Goal: Transaction & Acquisition: Purchase product/service

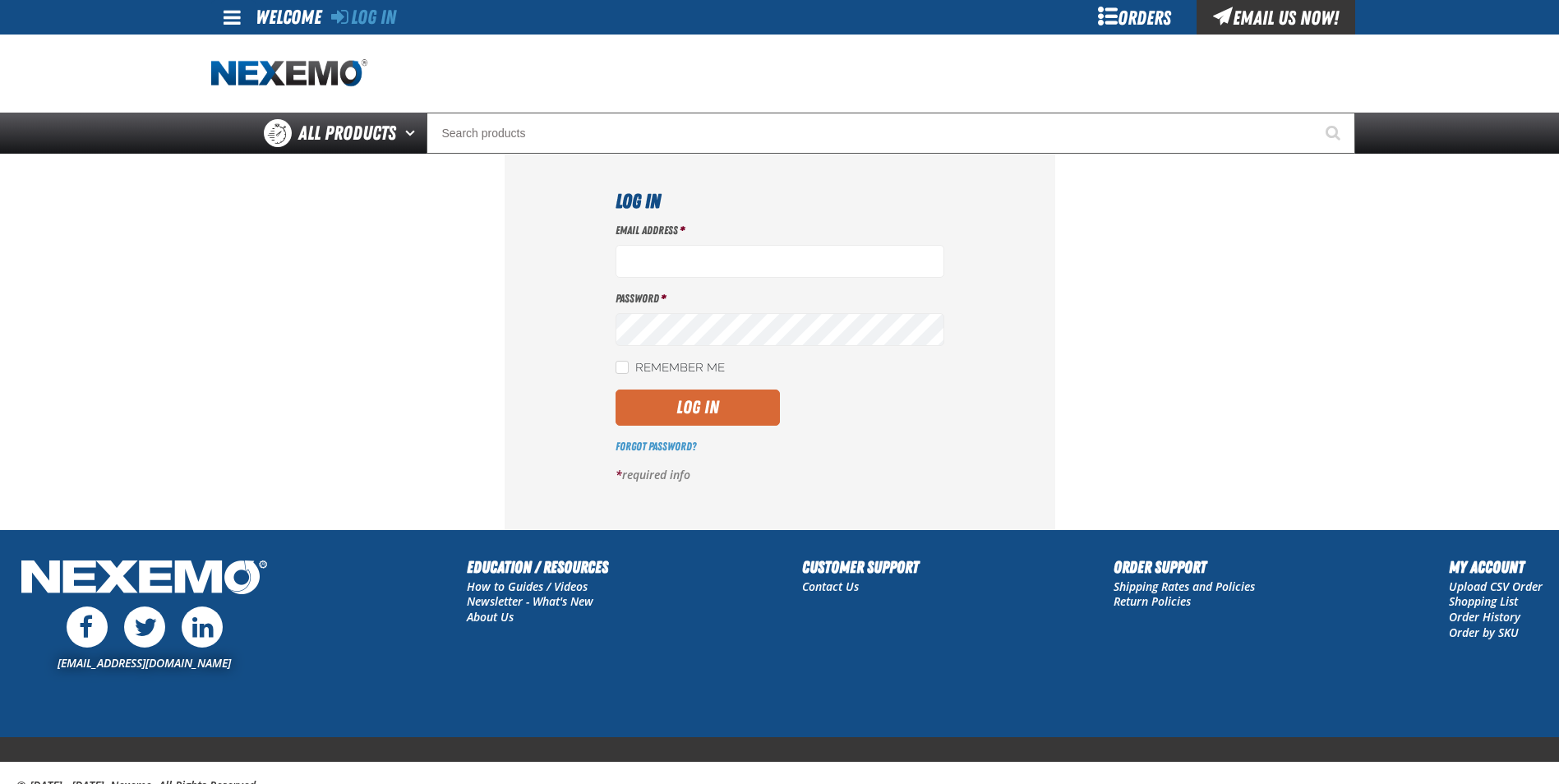
type input "[EMAIL_ADDRESS][DOMAIN_NAME]"
click at [676, 410] on button "Log In" at bounding box center [697, 408] width 164 height 36
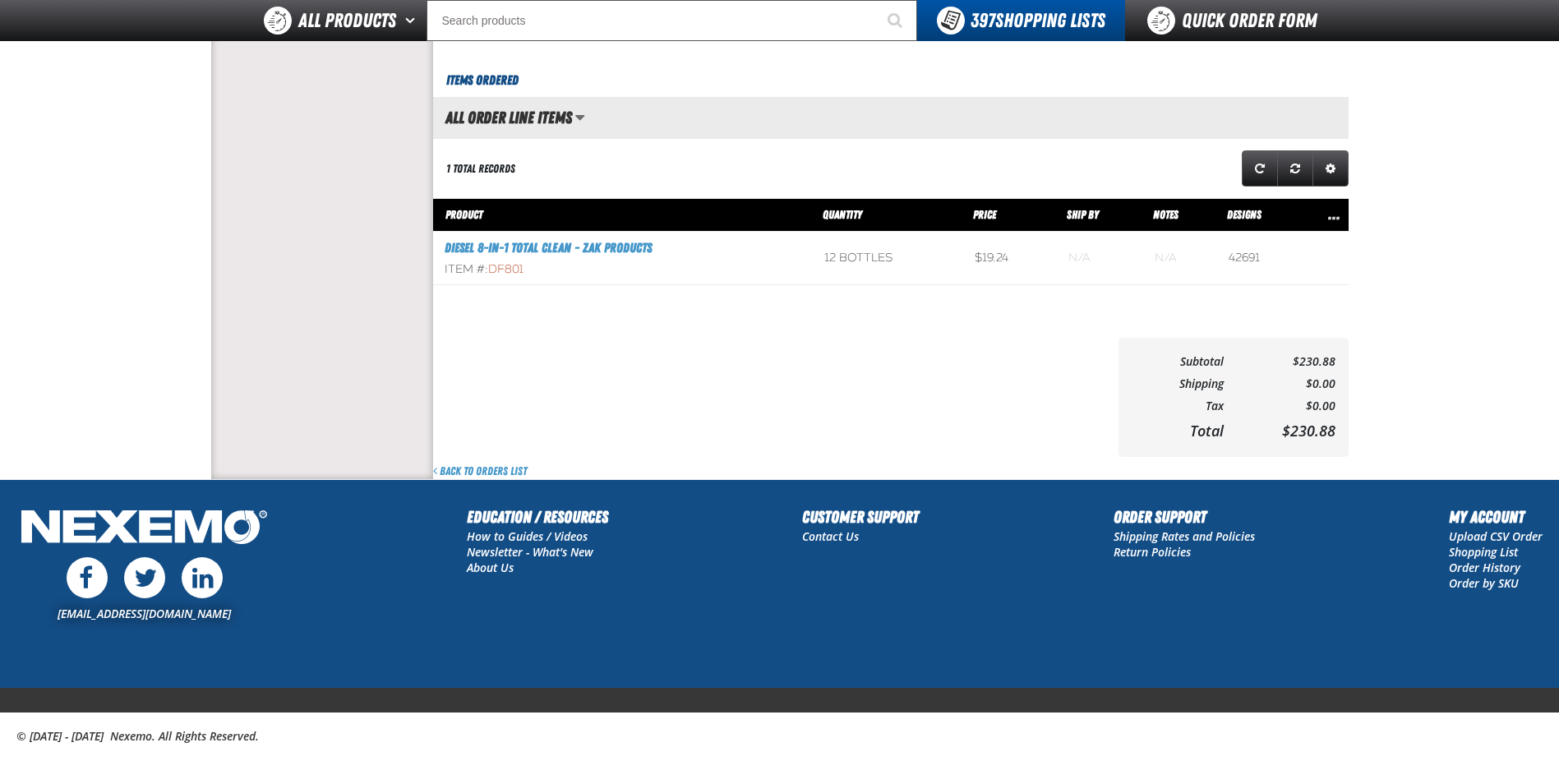
scroll to position [646, 0]
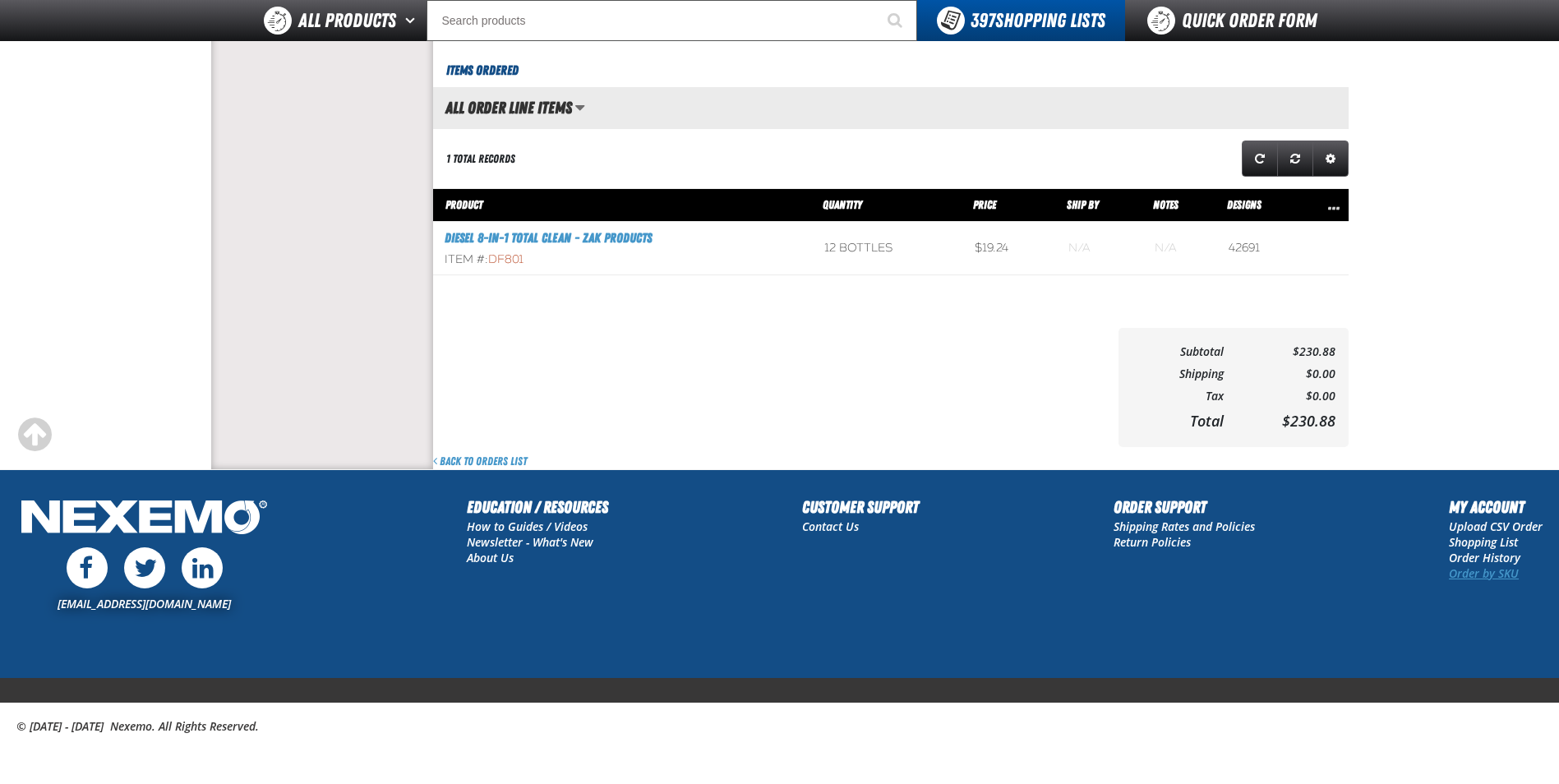
click at [1466, 572] on link "Order by SKU" at bounding box center [1483, 573] width 69 height 15
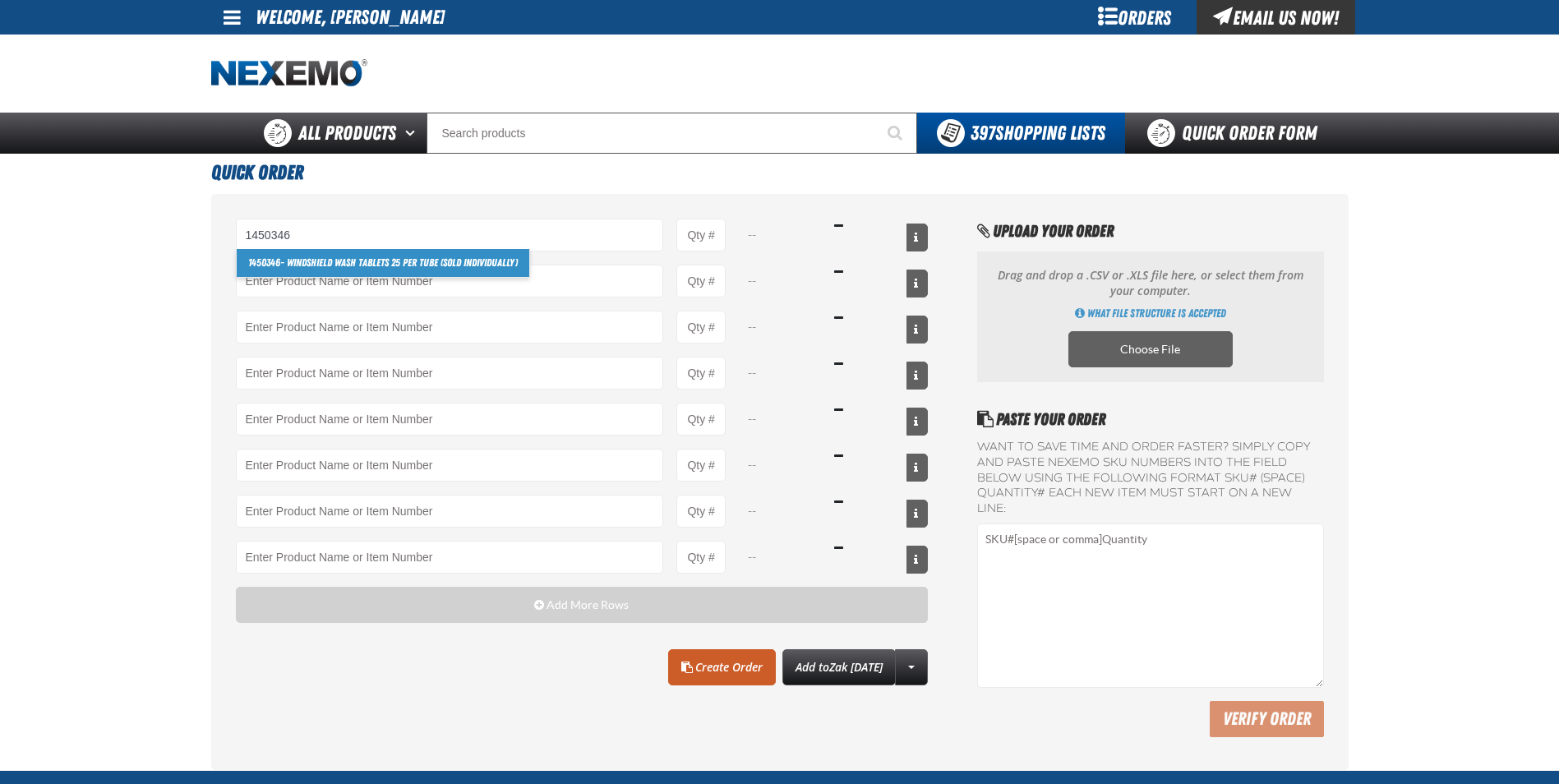
click at [299, 264] on link "1450346 - Windshield Wash Tablets 25 per tube (Sold Individually)" at bounding box center [383, 263] width 292 height 28
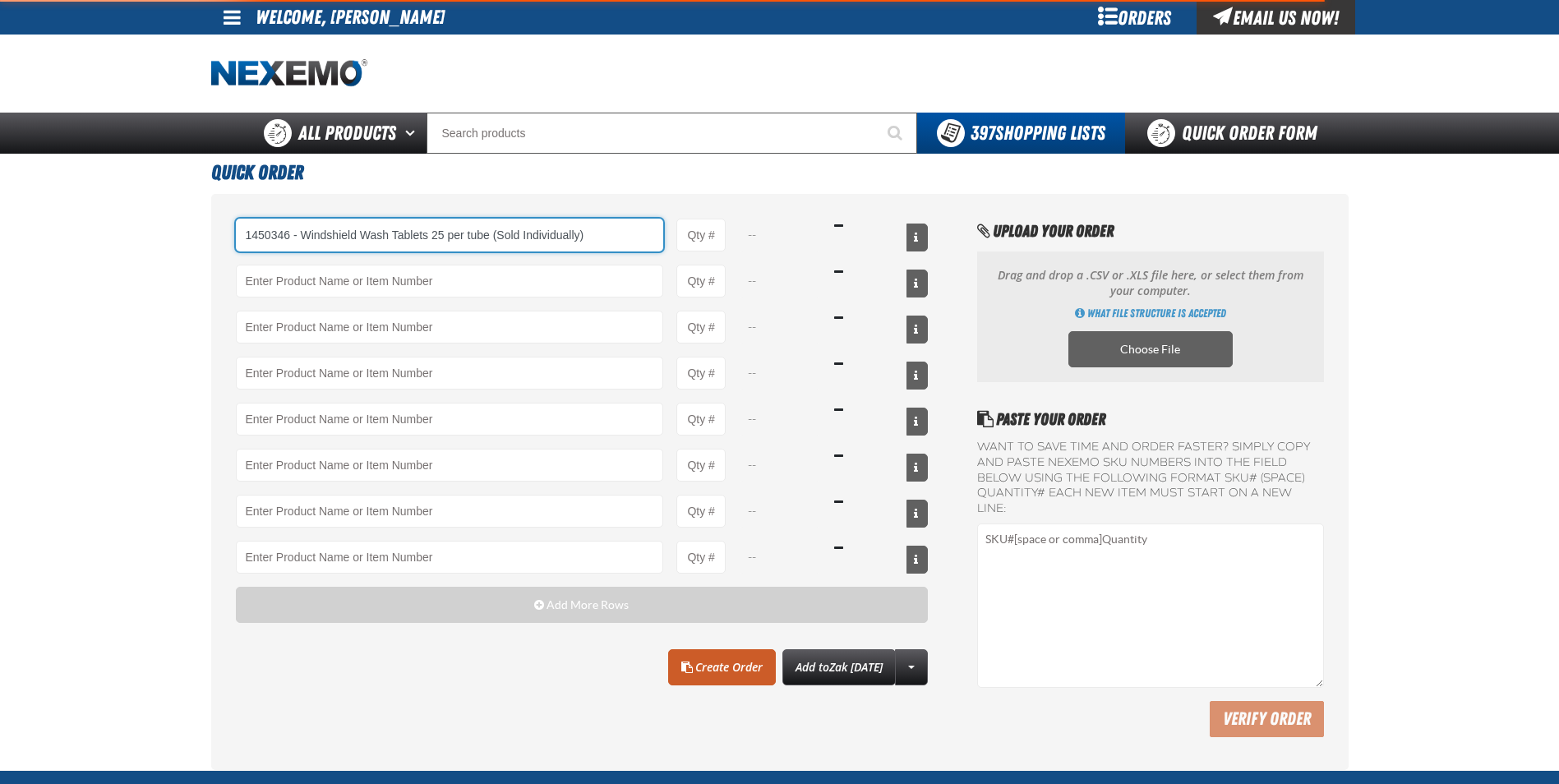
type input "1450346 - Windshield Wash Tablets 25 per tube (Sold Individually)"
type input "1"
select select "pack"
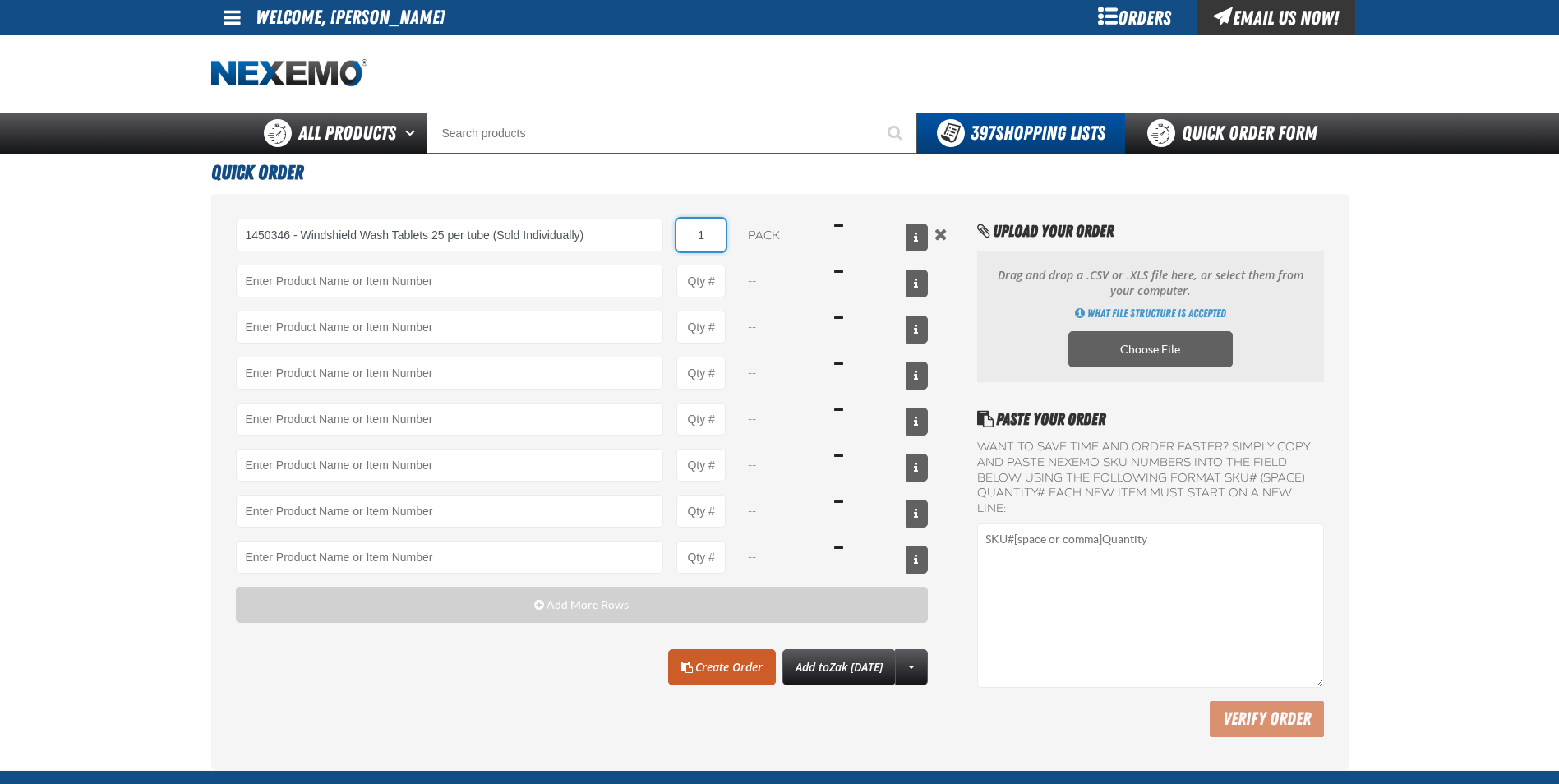
drag, startPoint x: 712, startPoint y: 234, endPoint x: 683, endPoint y: 247, distance: 31.8
click at [671, 237] on div "1450346 - Windshield Wash Tablets 25 per tube (Sold Individually) 1450346 - Win…" at bounding box center [582, 235] width 693 height 32
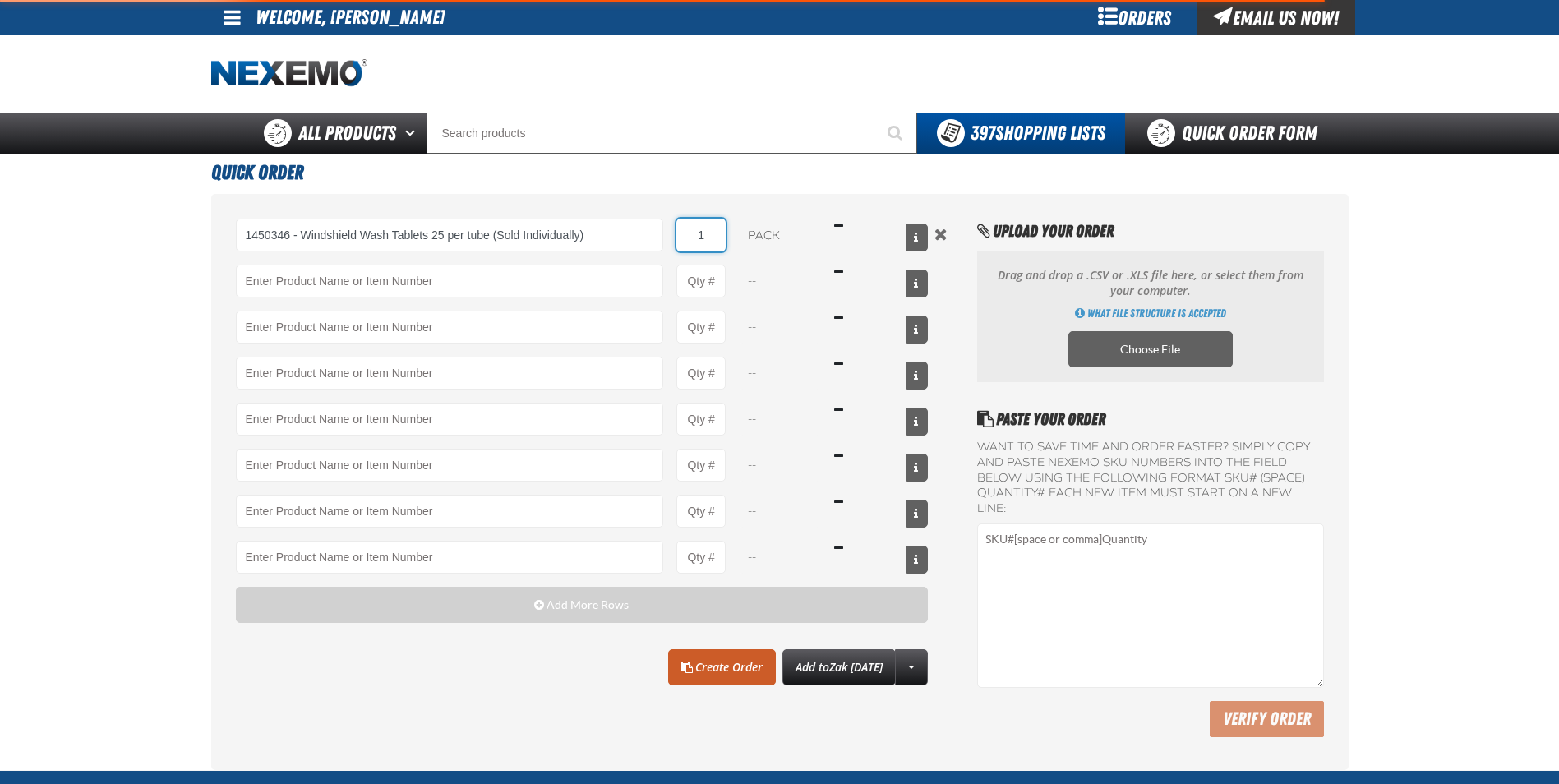
type input "1450346 - Windshield Wash Tablets 25 per tube (Sold Individually)"
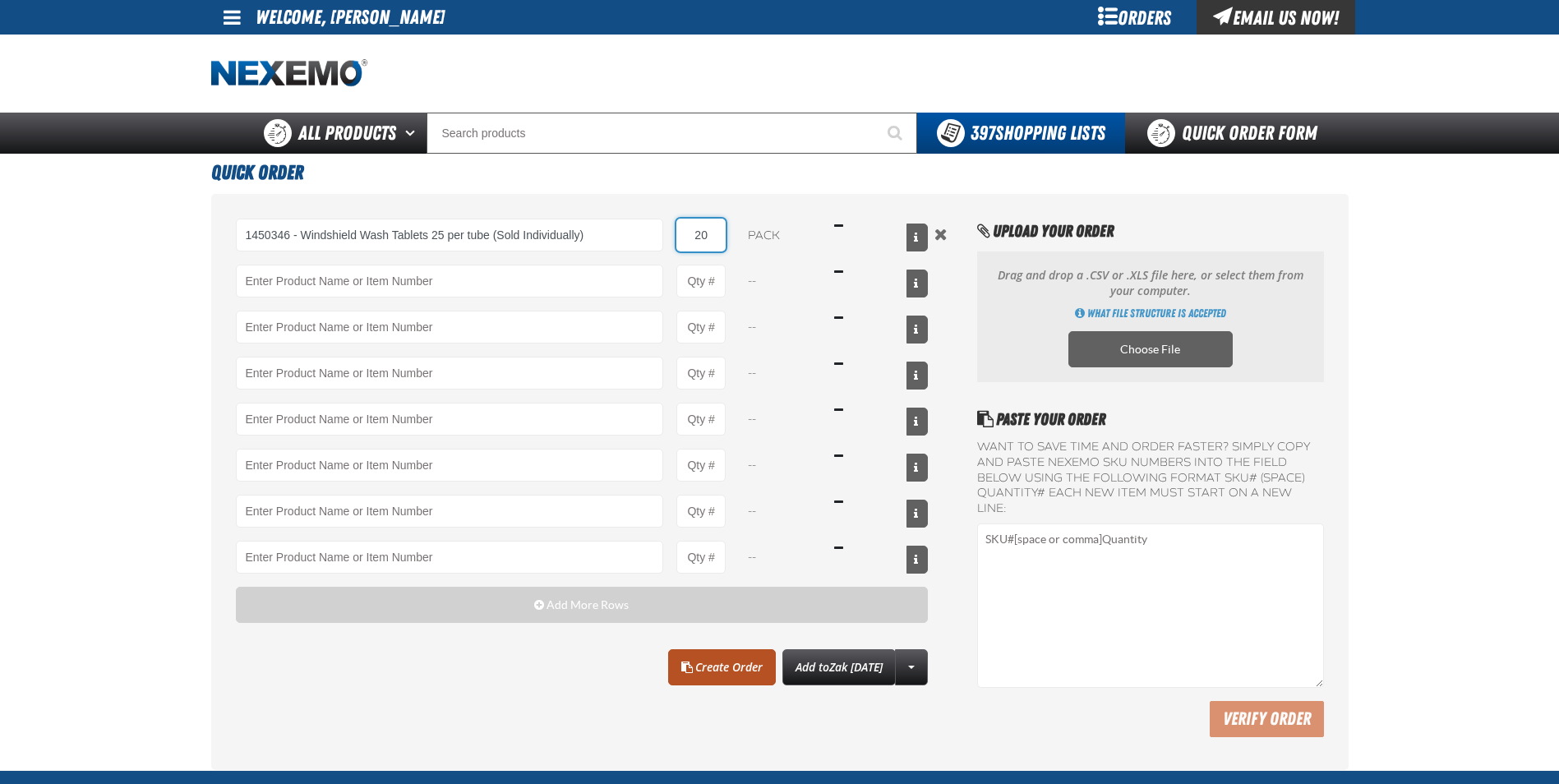
type input "20"
click at [706, 660] on link "Create Order" at bounding box center [722, 668] width 107 height 36
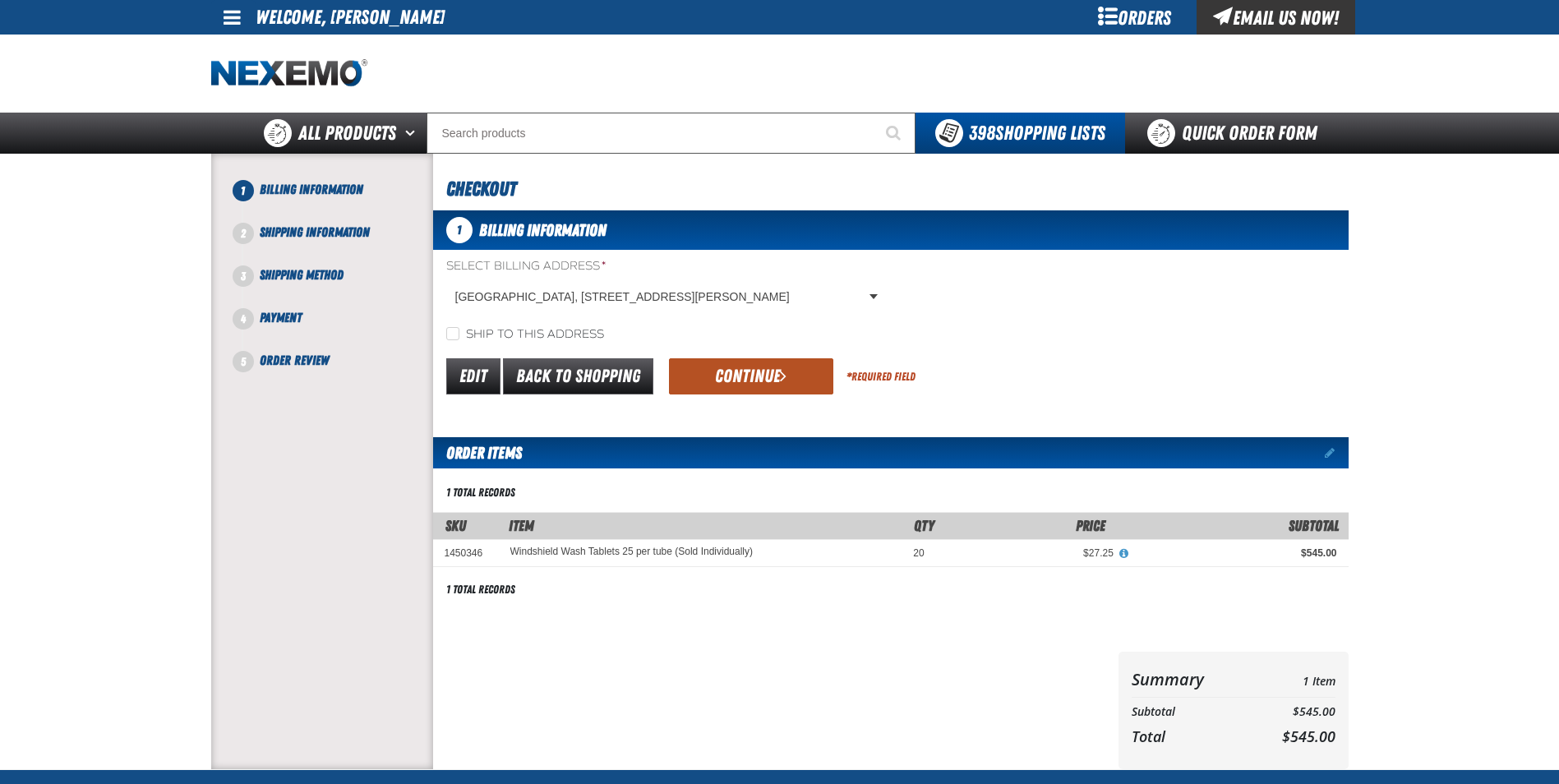
click at [715, 376] on button "Continue" at bounding box center [752, 376] width 164 height 36
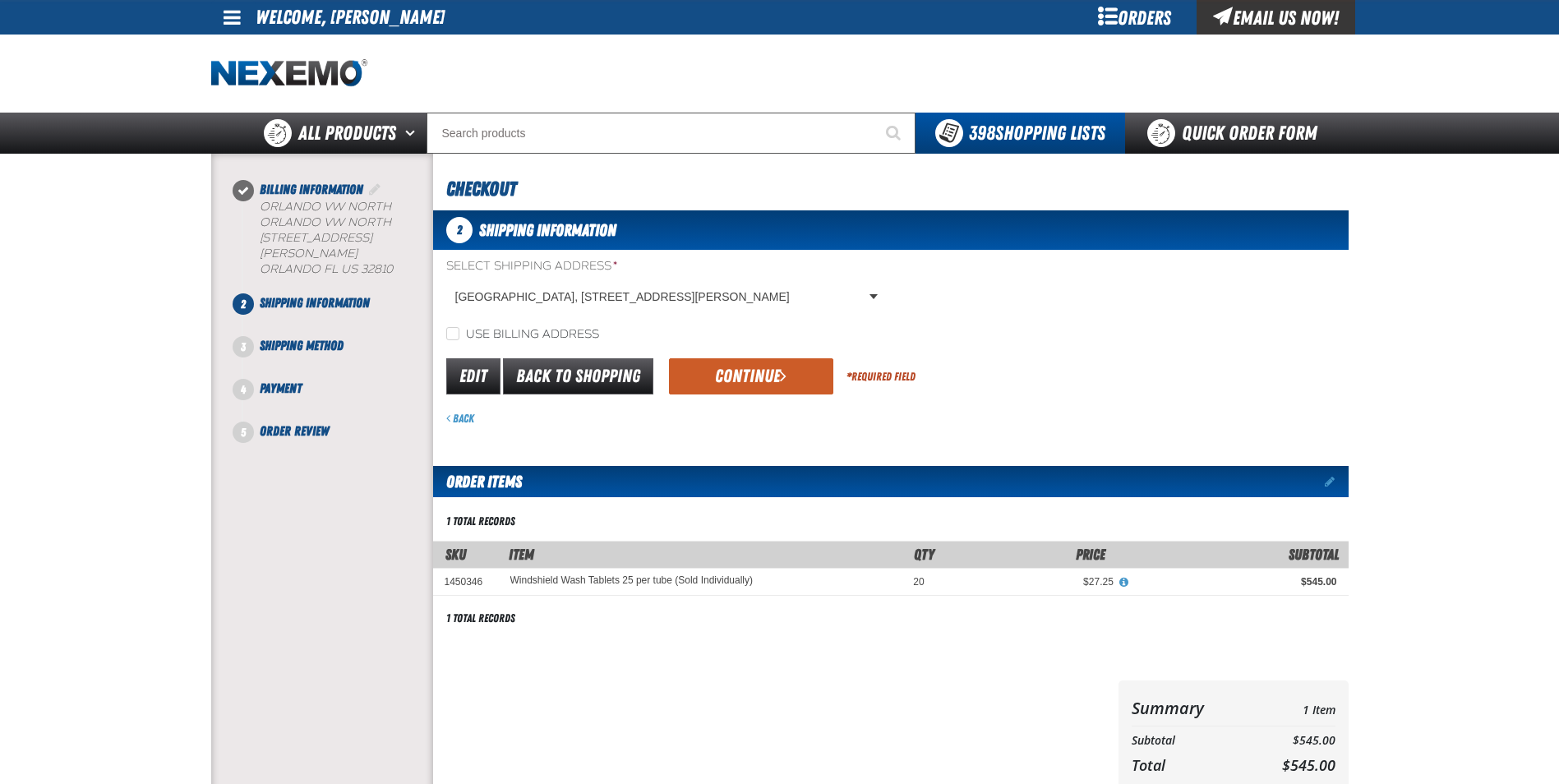
click at [712, 376] on button "Continue" at bounding box center [752, 376] width 164 height 36
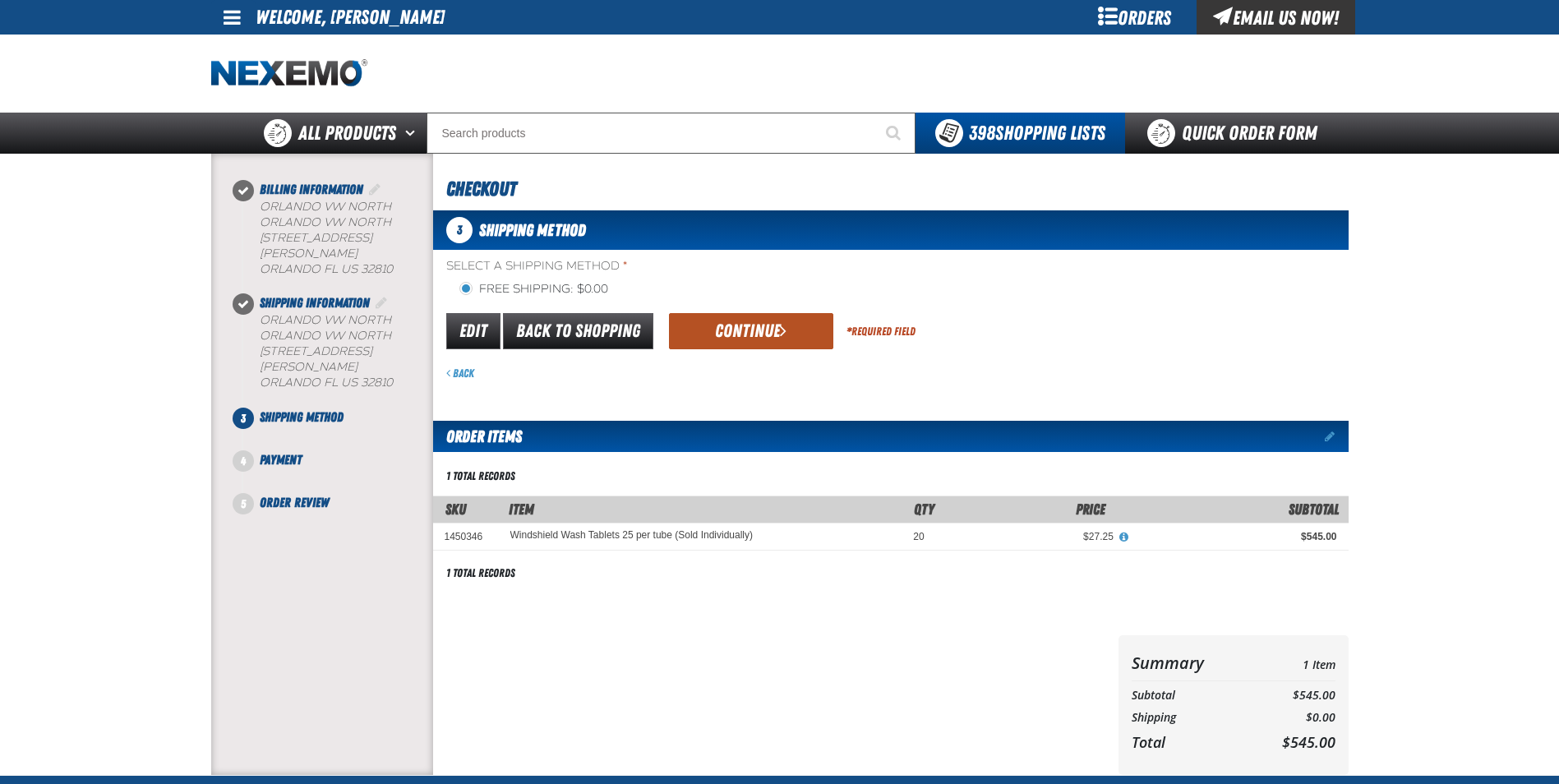
click at [726, 337] on button "Continue" at bounding box center [752, 331] width 164 height 36
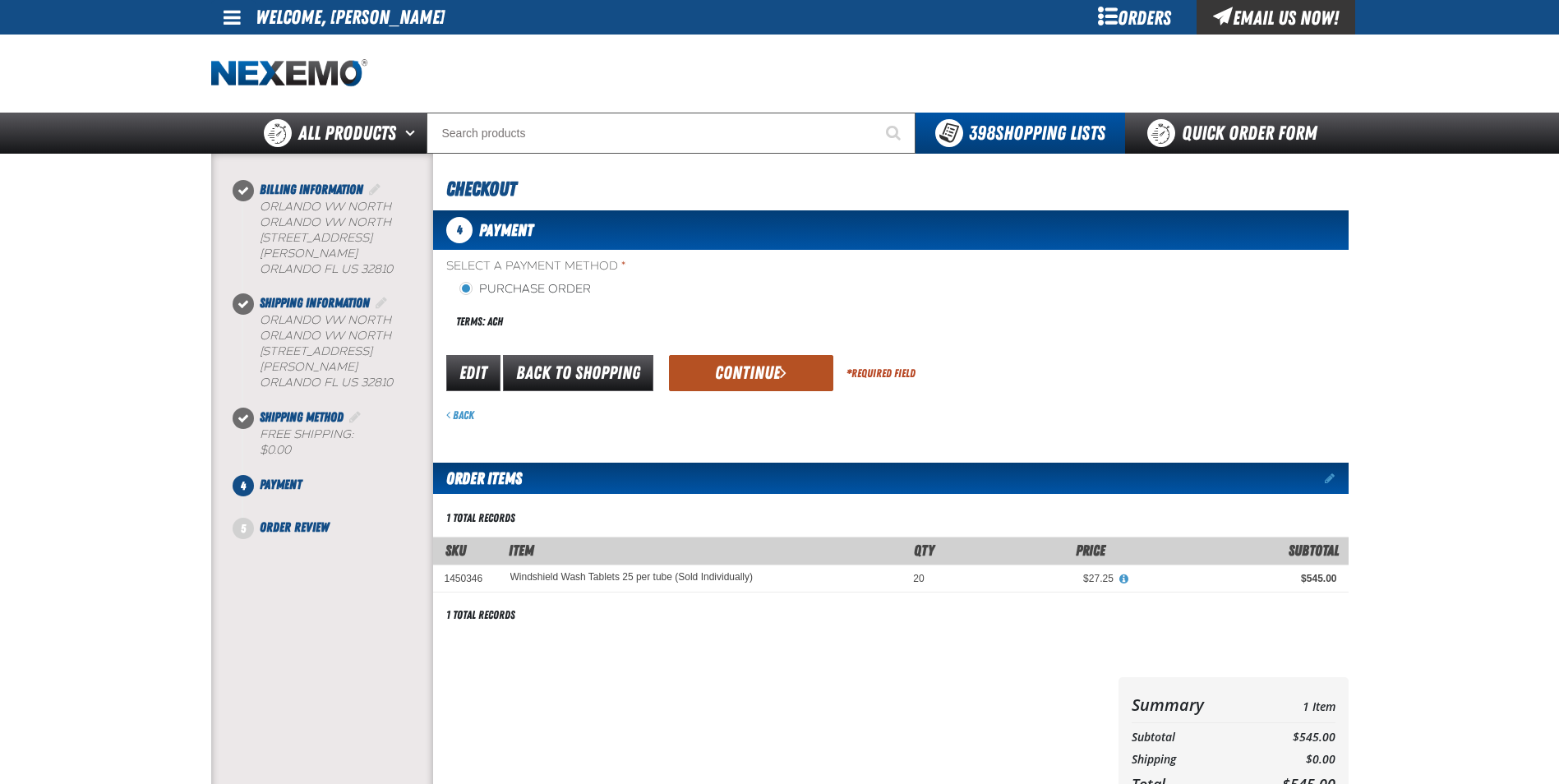
click at [724, 368] on button "Continue" at bounding box center [752, 374] width 164 height 36
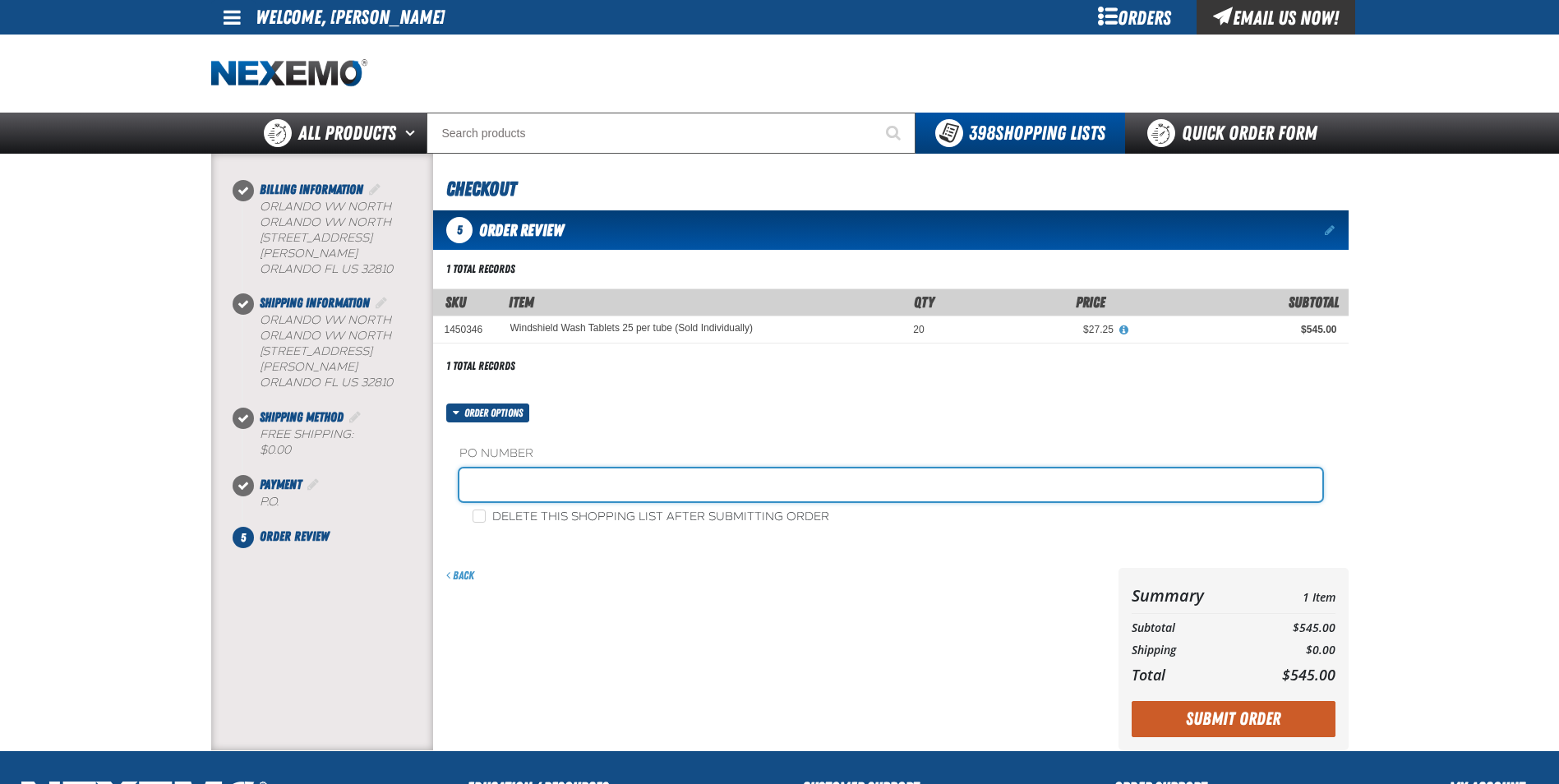
click at [481, 475] on input "text" at bounding box center [890, 484] width 863 height 32
type input "SHEILA"
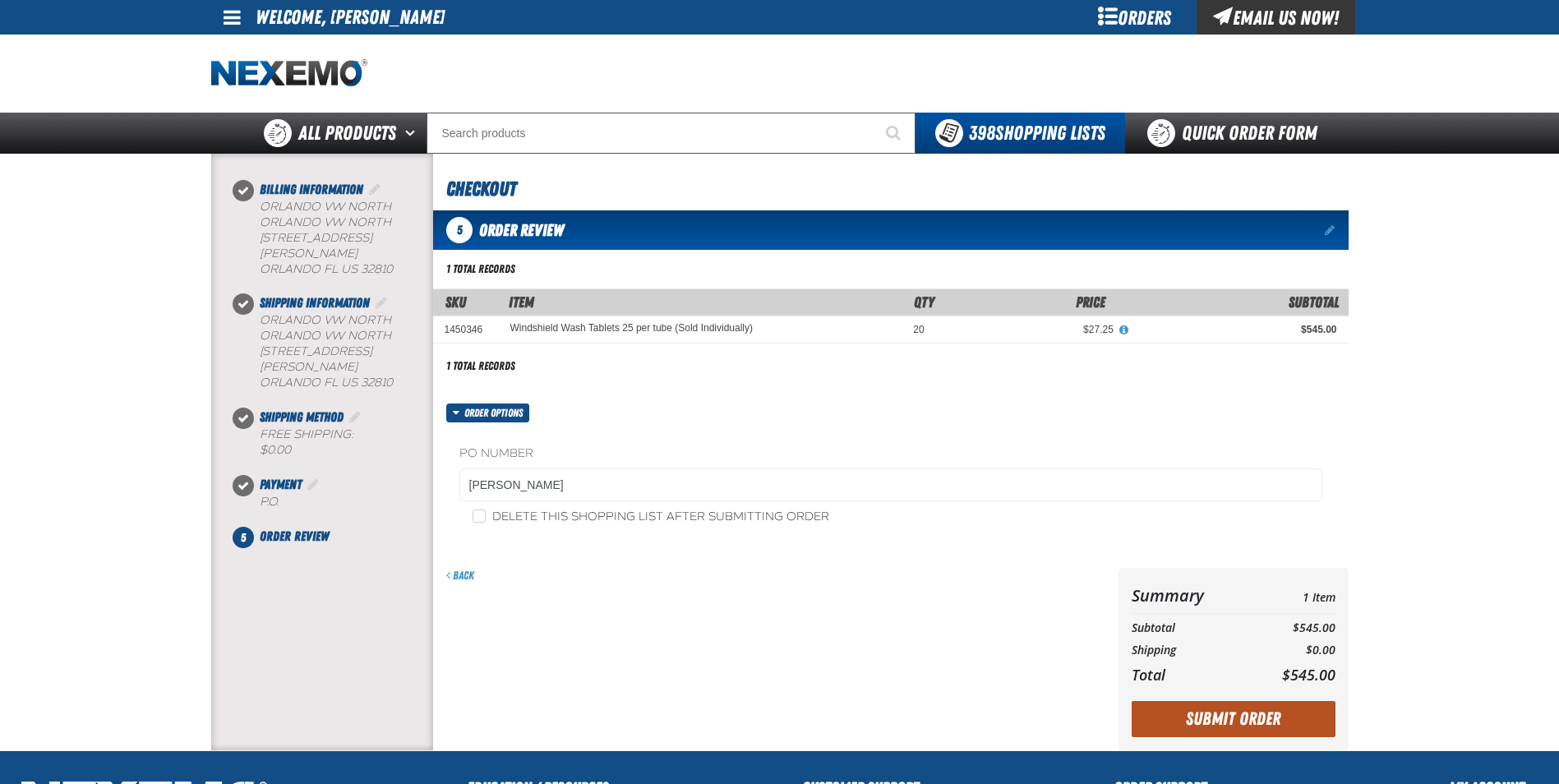
click at [1181, 702] on button "Submit Order" at bounding box center [1234, 719] width 204 height 36
